Goal: Task Accomplishment & Management: Manage account settings

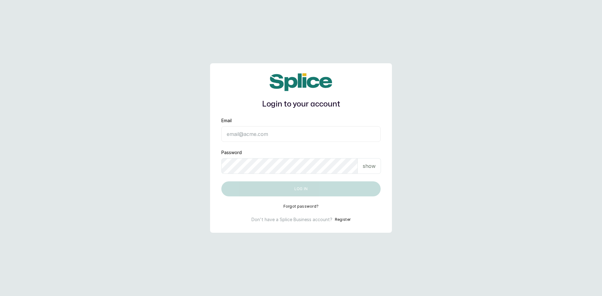
click at [267, 133] on input "Email" at bounding box center [300, 134] width 159 height 16
type input "barazahifrontdesk@gmail.com"
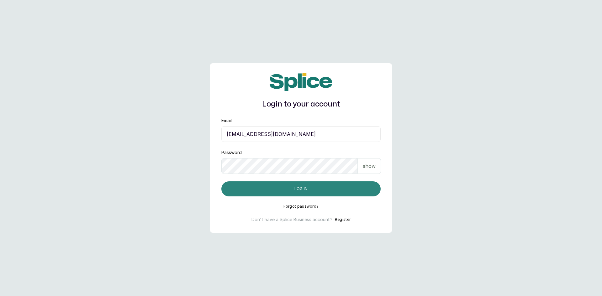
click at [347, 190] on button "Log in" at bounding box center [300, 188] width 159 height 15
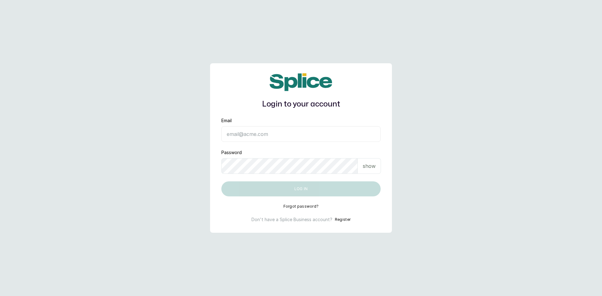
click at [275, 135] on input "Email" at bounding box center [300, 134] width 159 height 16
type input "barazahifrontdesk@gmail.com"
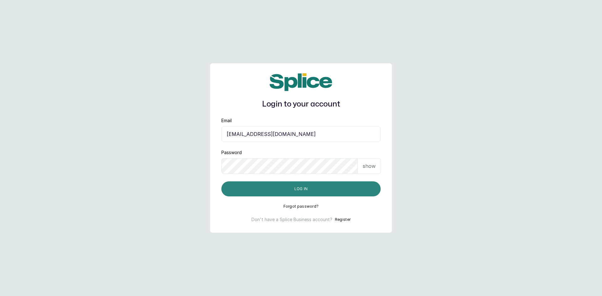
click at [285, 183] on button "Log in" at bounding box center [300, 188] width 159 height 15
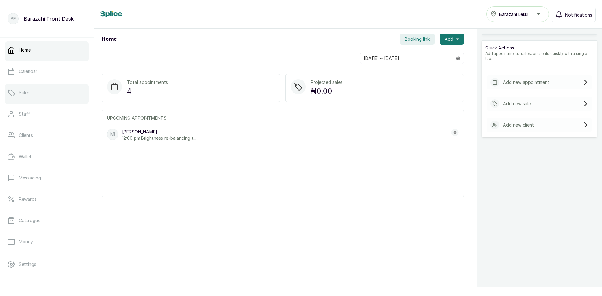
click at [50, 103] on div at bounding box center [47, 103] width 84 height 3
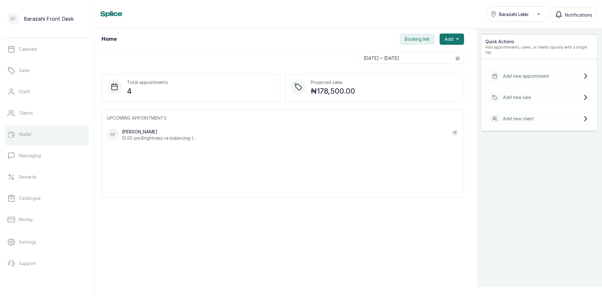
scroll to position [45, 0]
click at [24, 123] on ul "Home Calendar Sales Staff Clients Wallet Messaging Rewards Catalogue Money Sett…" at bounding box center [47, 133] width 84 height 275
click at [26, 118] on link "Wallet" at bounding box center [47, 112] width 84 height 18
